Goal: Transaction & Acquisition: Purchase product/service

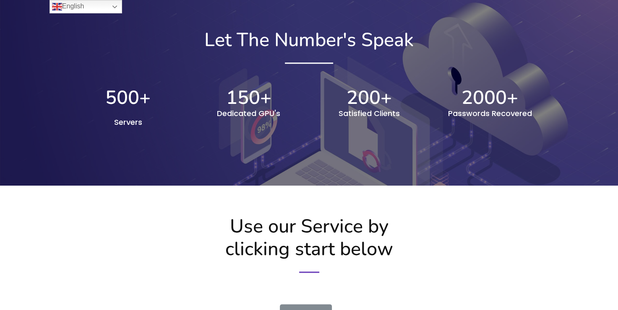
scroll to position [1133, 0]
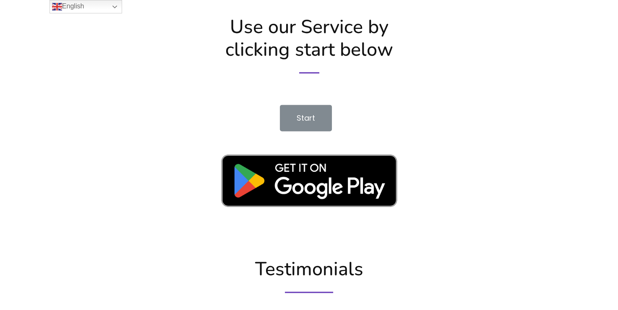
click at [305, 116] on span "Start" at bounding box center [306, 118] width 18 height 10
click at [115, 5] on link "English" at bounding box center [86, 6] width 73 height 13
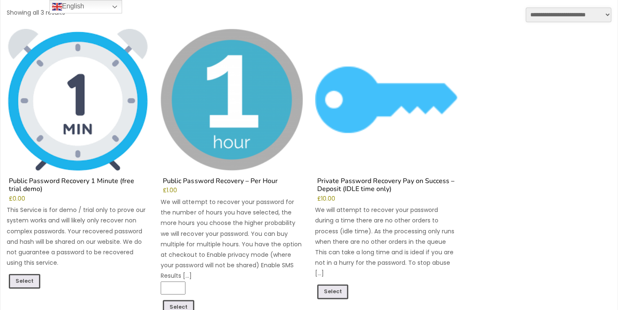
scroll to position [84, 0]
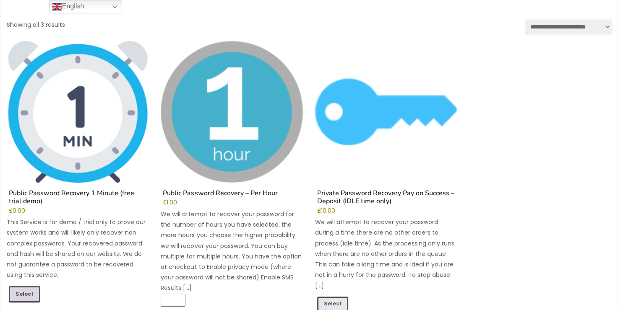
click at [26, 294] on link "Select" at bounding box center [24, 295] width 31 height 16
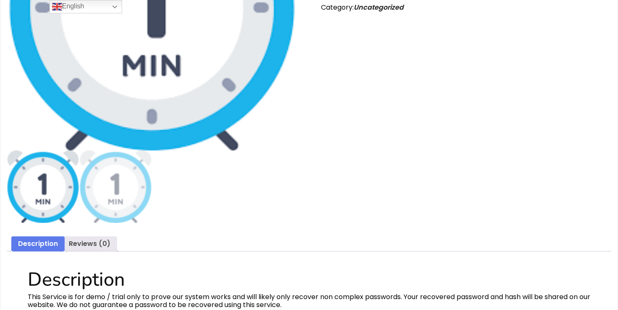
scroll to position [85, 0]
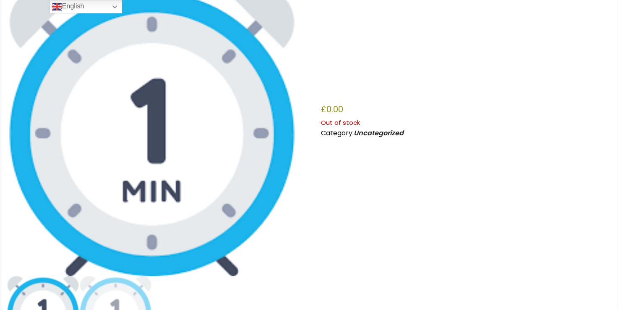
click at [145, 151] on img at bounding box center [152, 131] width 290 height 290
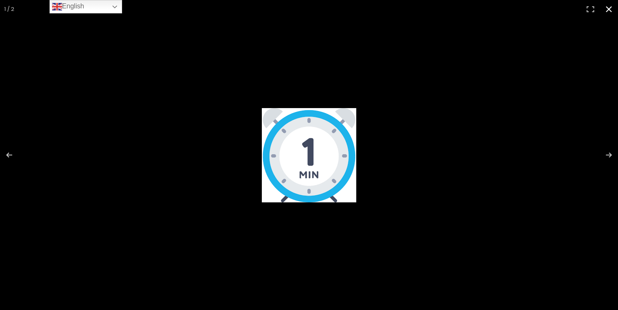
click at [608, 8] on button "Close (Esc)" at bounding box center [608, 9] width 18 height 18
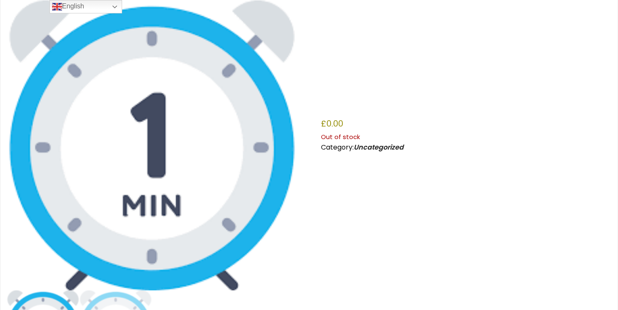
scroll to position [196, 0]
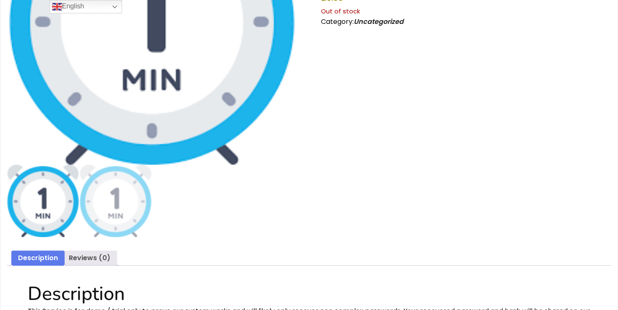
click at [45, 205] on img at bounding box center [43, 201] width 73 height 73
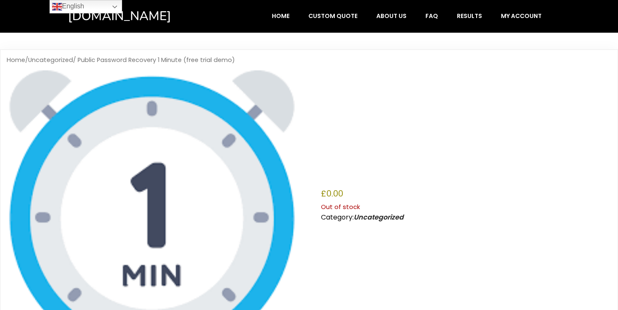
scroll to position [0, 0]
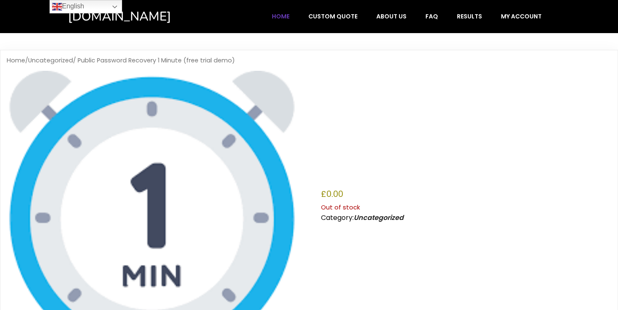
click at [289, 16] on span "Home" at bounding box center [281, 17] width 18 height 8
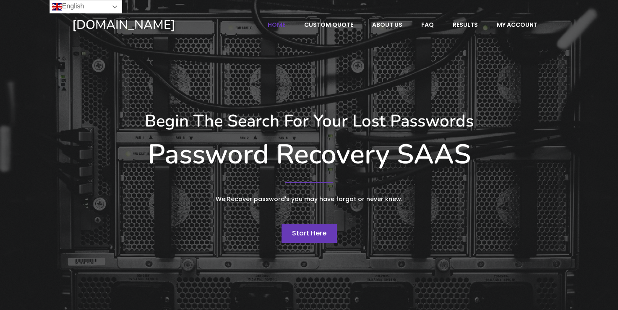
click at [107, 5] on link "English" at bounding box center [86, 6] width 73 height 13
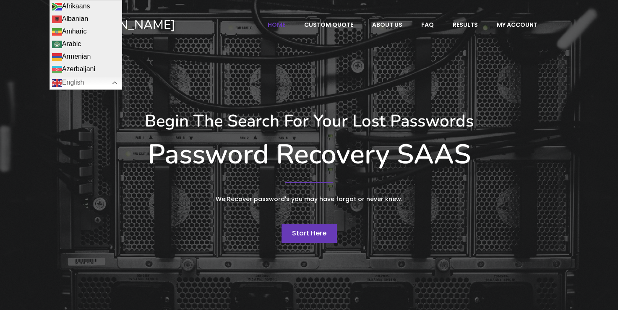
click at [374, 93] on div "Begin The Search For Your Lost Passwords Password Recovery SAAS We Recover pass…" at bounding box center [309, 177] width 482 height 267
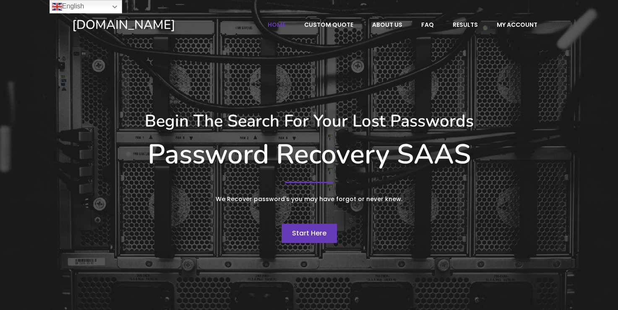
click at [323, 234] on span "Start Here" at bounding box center [309, 234] width 34 height 10
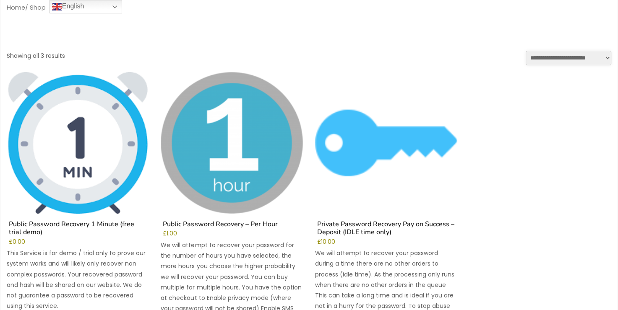
scroll to position [84, 0]
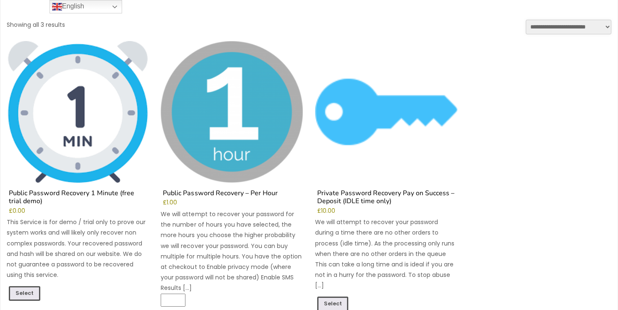
click at [591, 28] on select "**********" at bounding box center [569, 27] width 86 height 15
click at [491, 65] on ul "Public Password Recovery 1 Minute (free trial demo) £ 0.00 This Service is for …" at bounding box center [309, 193] width 604 height 304
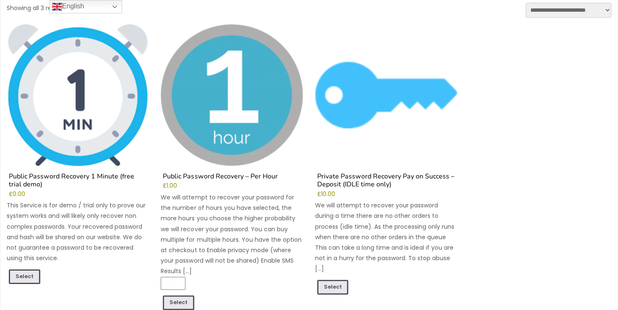
scroll to position [42, 0]
